Goal: Task Accomplishment & Management: Use online tool/utility

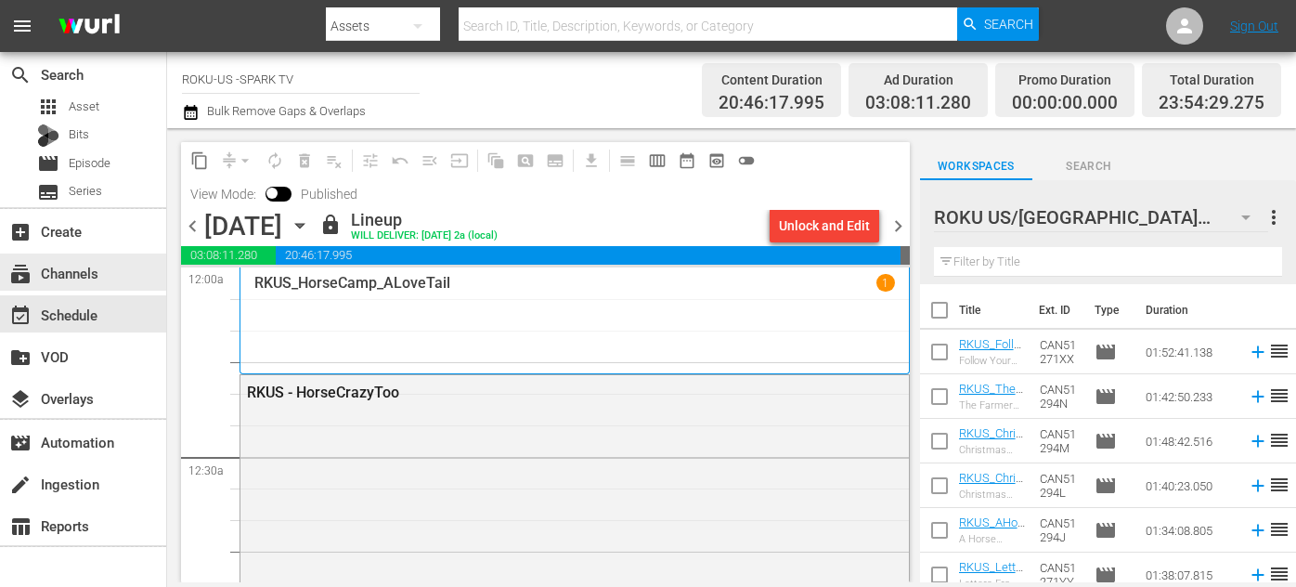
click at [91, 277] on div "subscriptions Channels" at bounding box center [52, 270] width 104 height 17
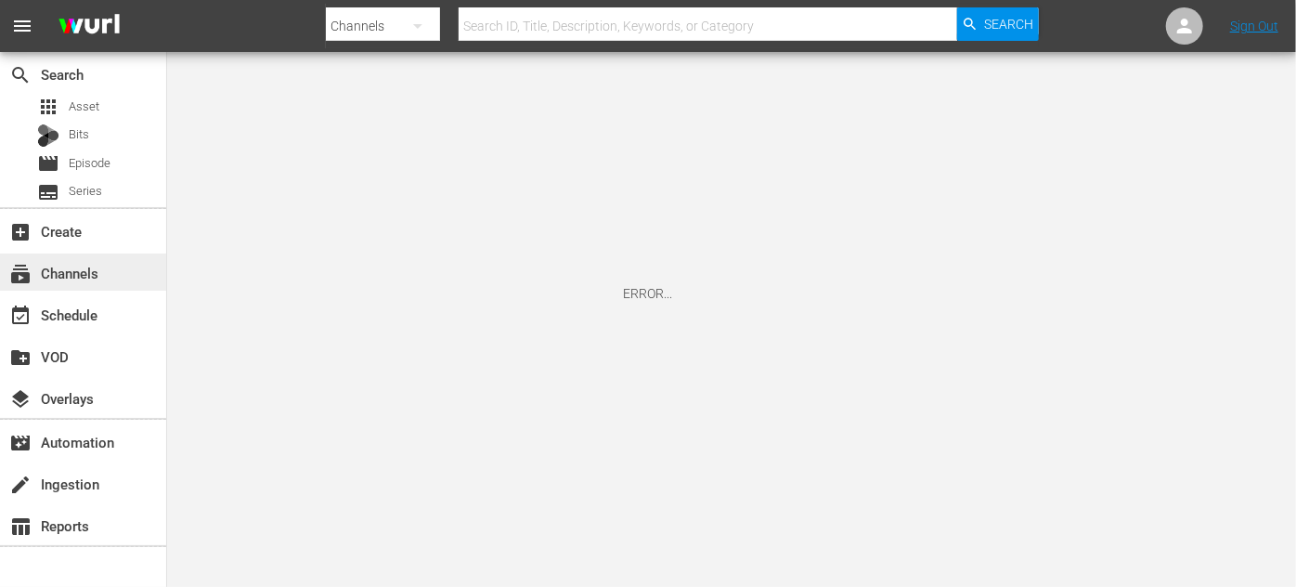
click at [76, 267] on div "subscriptions Channels" at bounding box center [52, 270] width 104 height 17
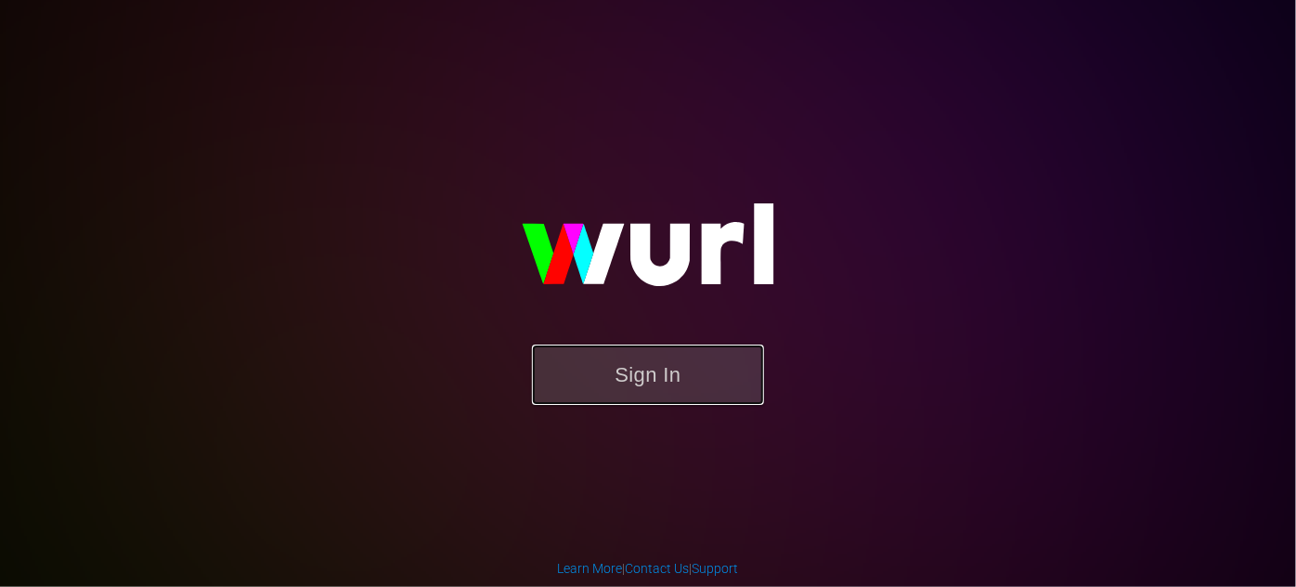
click at [614, 379] on button "Sign In" at bounding box center [648, 375] width 232 height 60
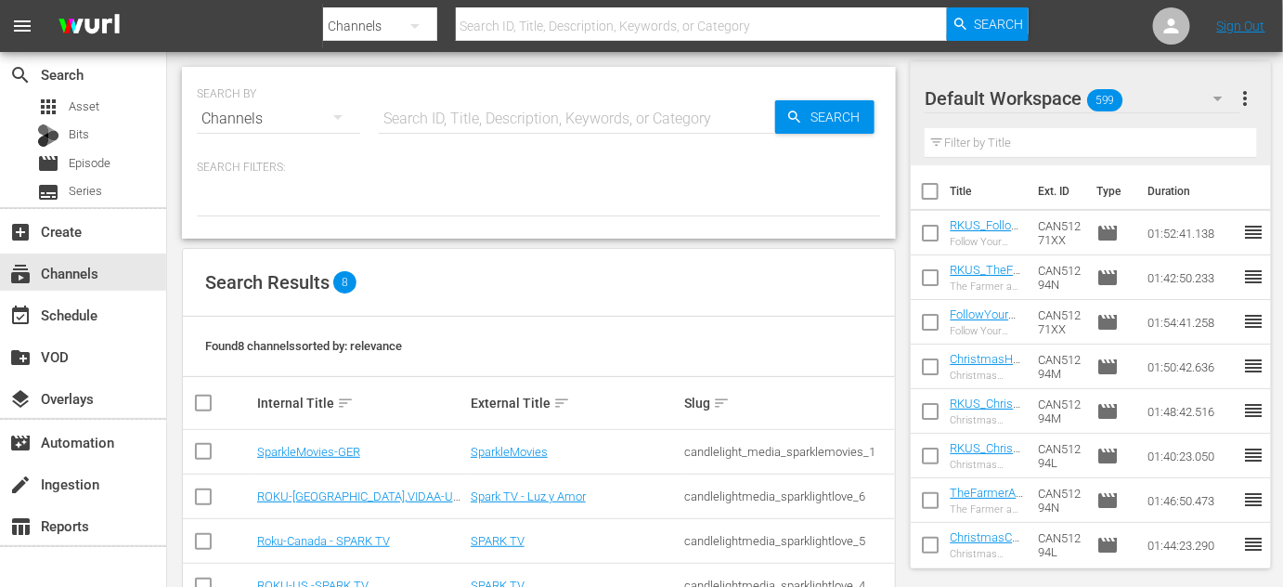
scroll to position [232, 0]
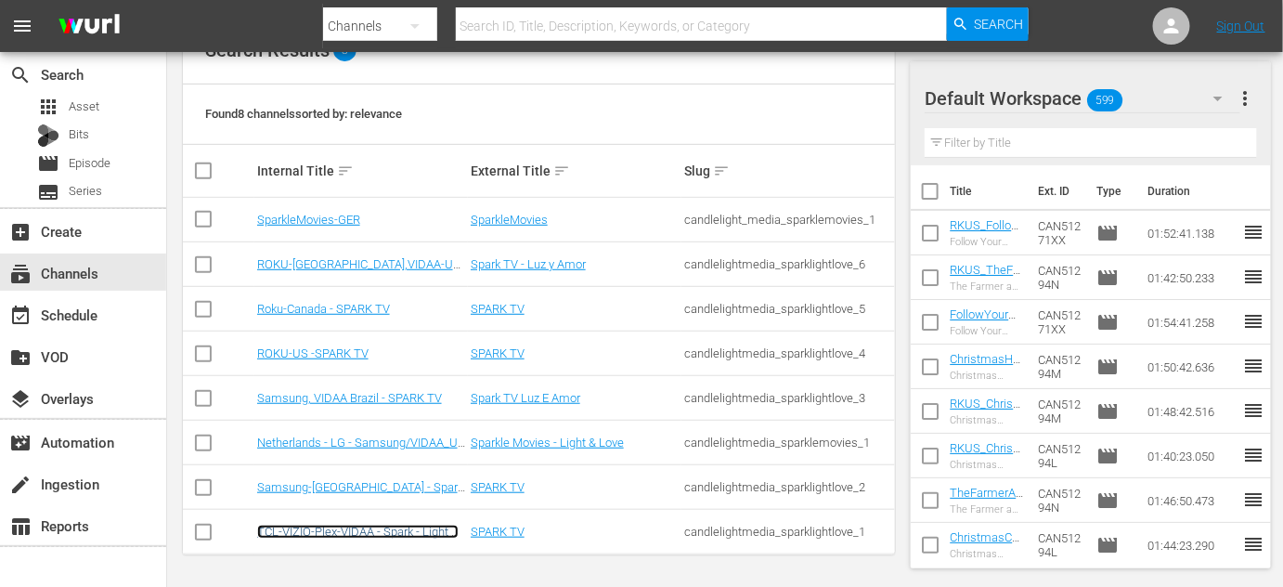
click at [392, 529] on link "TCL-VIZIO-Plex-VIDAA - Spark - Light & Love" at bounding box center [358, 539] width 202 height 28
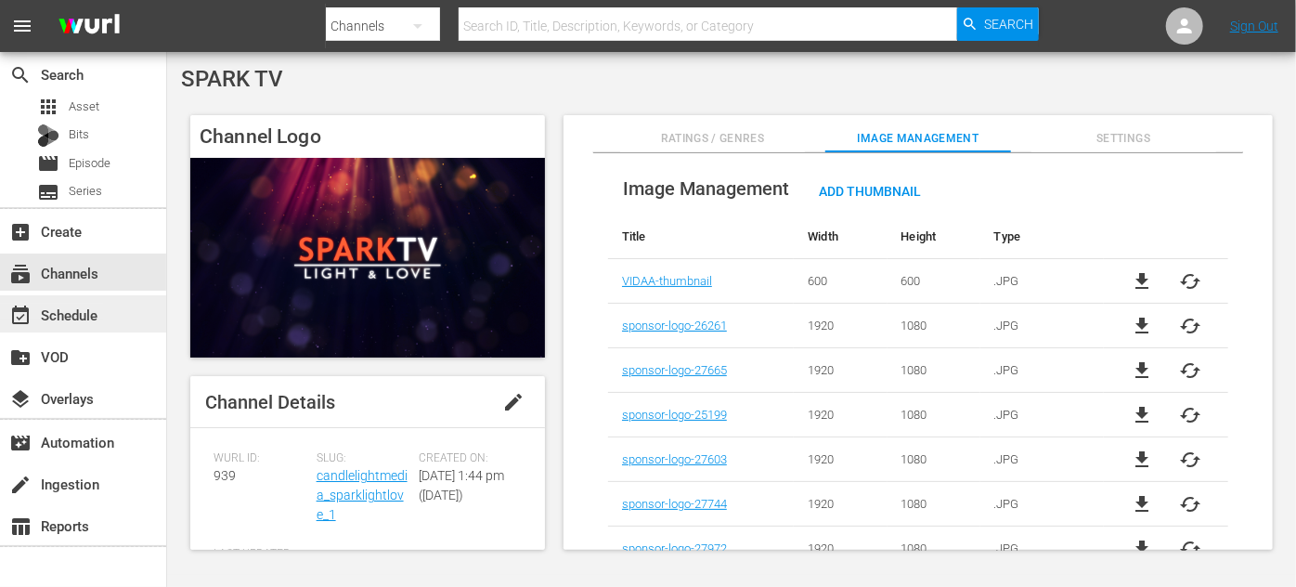
click at [87, 311] on div "event_available Schedule" at bounding box center [52, 312] width 104 height 17
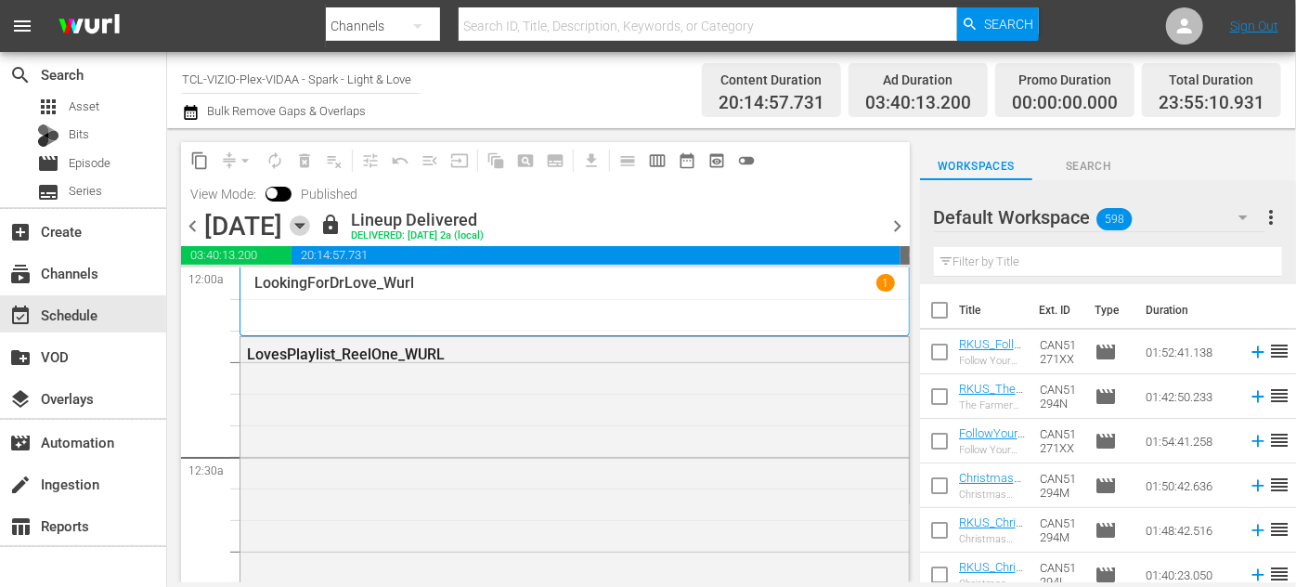
click at [304, 227] on icon "button" at bounding box center [299, 226] width 8 height 5
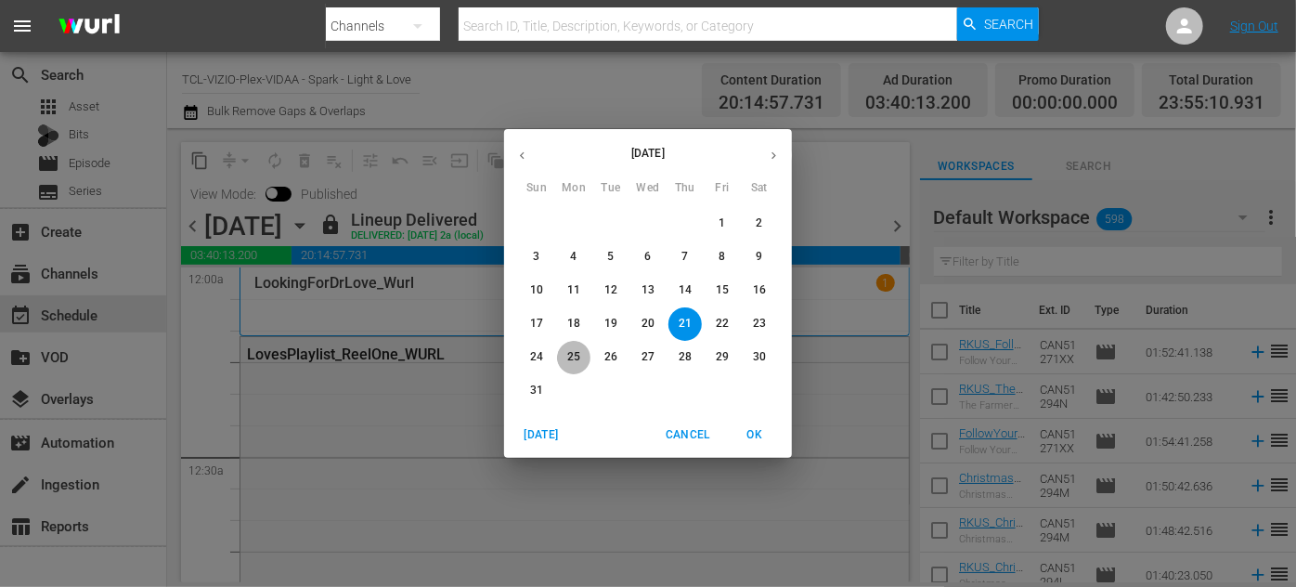
click at [580, 358] on span "25" at bounding box center [573, 357] width 33 height 16
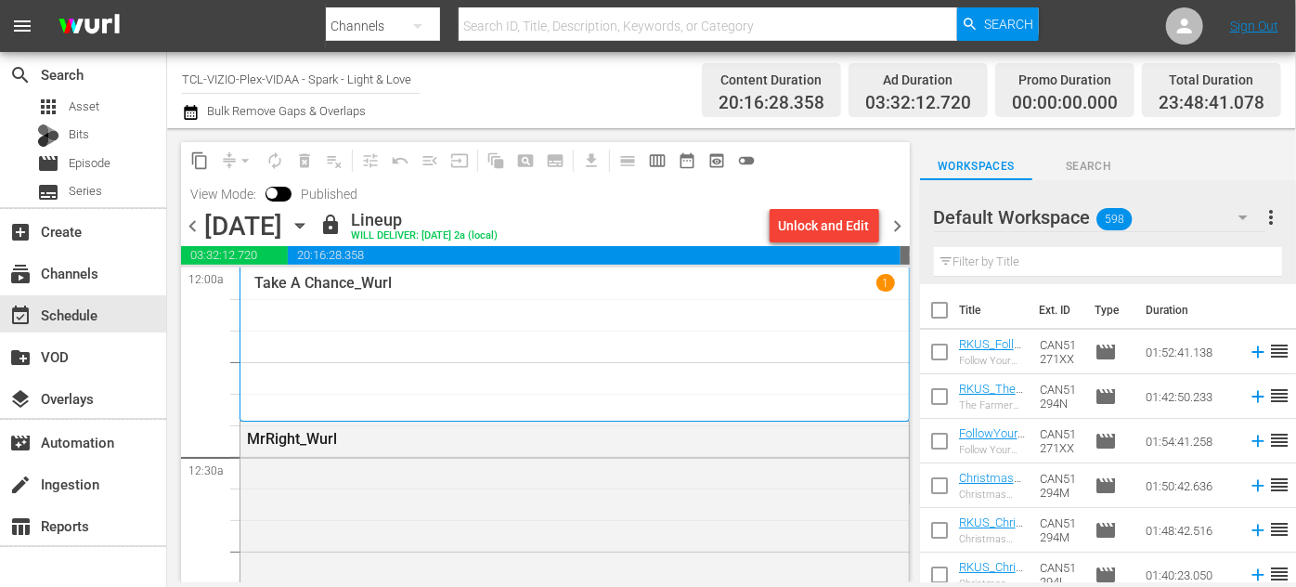
click at [310, 222] on icon "button" at bounding box center [300, 225] width 20 height 20
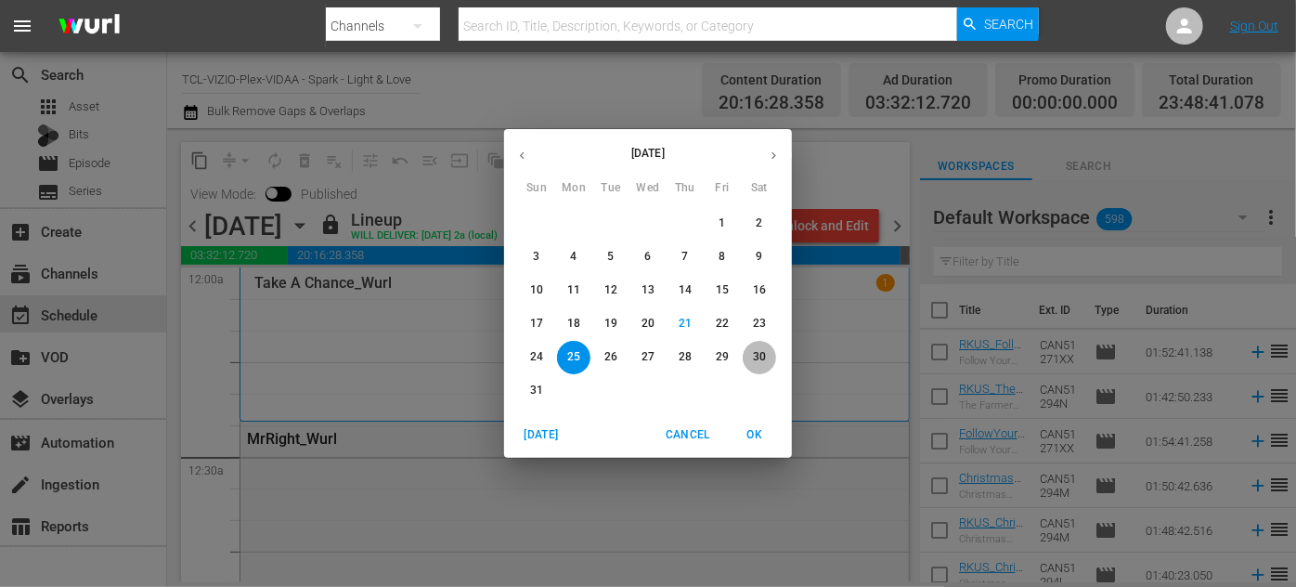
click at [762, 351] on p "30" at bounding box center [759, 357] width 13 height 16
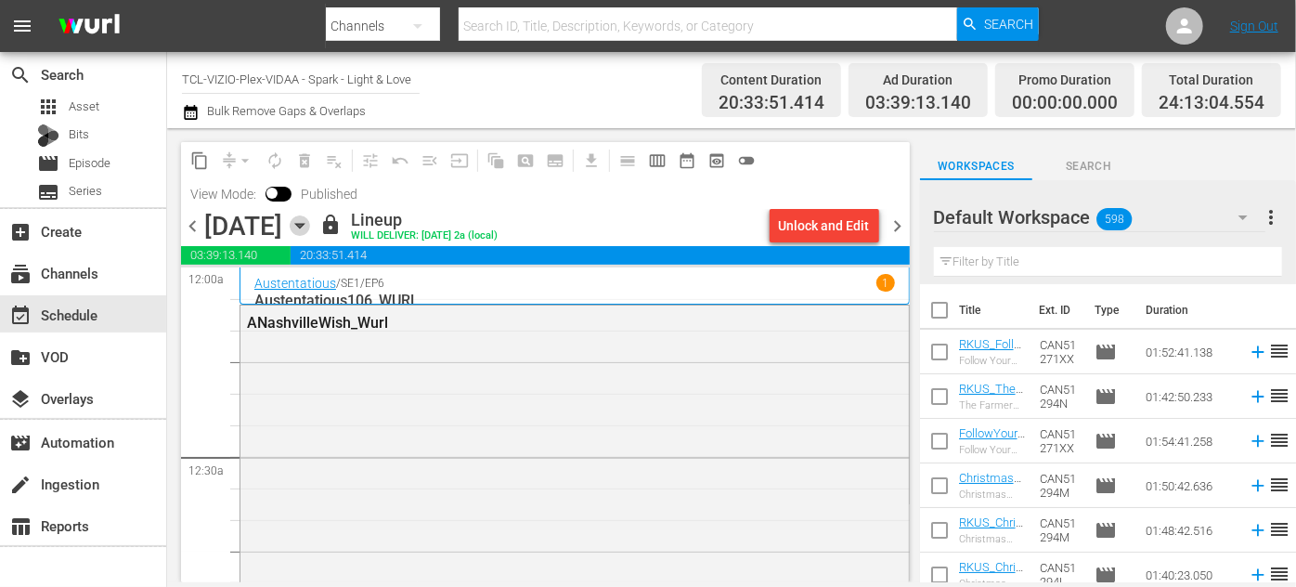
click at [310, 228] on icon "button" at bounding box center [300, 225] width 20 height 20
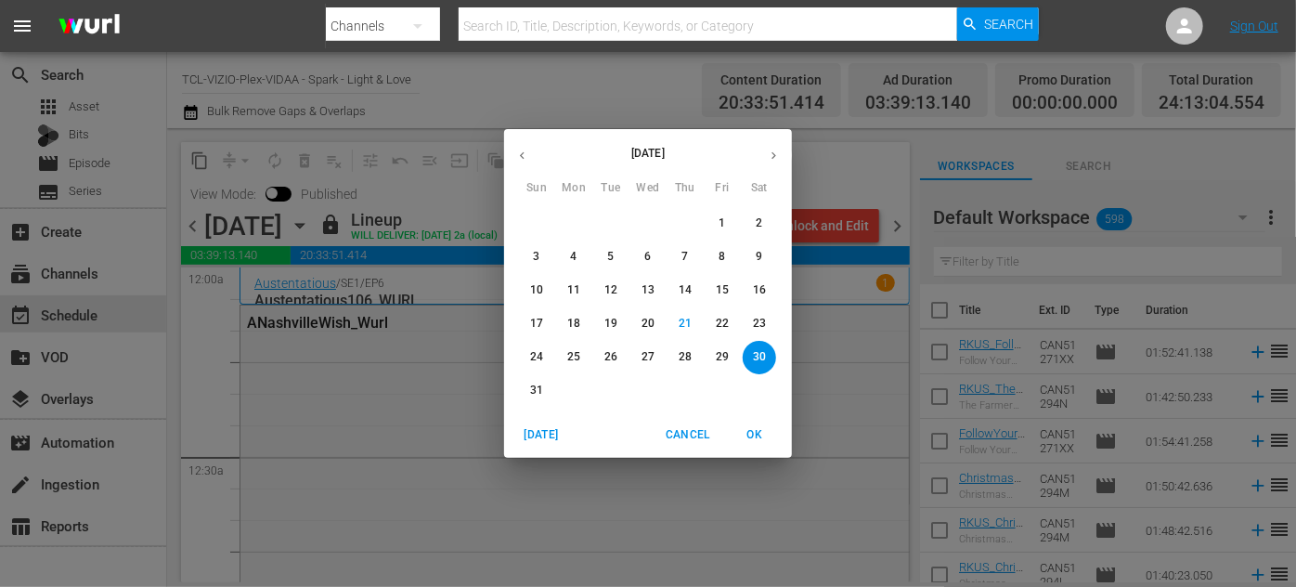
click at [575, 189] on span "Mon" at bounding box center [573, 188] width 33 height 19
click at [778, 150] on icon "button" at bounding box center [774, 156] width 14 height 14
click at [578, 218] on span "1" at bounding box center [573, 223] width 33 height 16
